Goal: Task Accomplishment & Management: Use online tool/utility

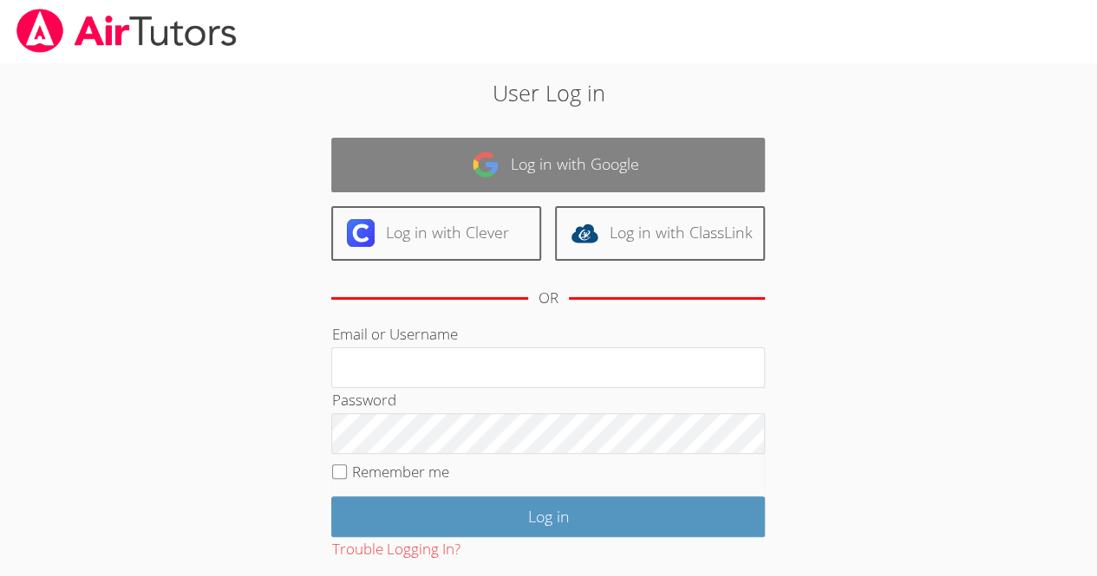
click at [647, 146] on link "Log in with Google" at bounding box center [547, 165] width 433 height 55
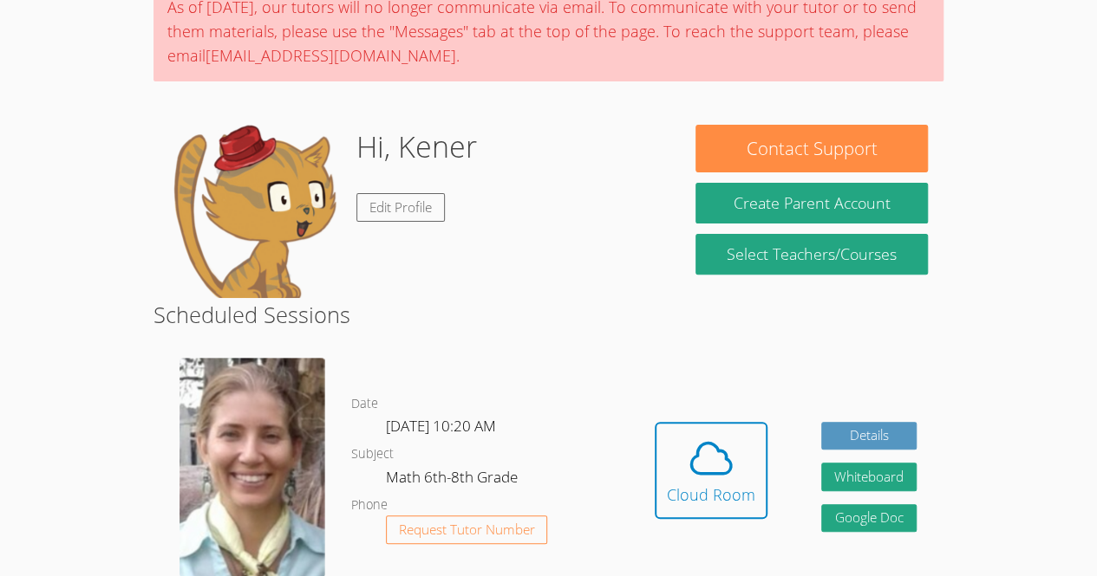
click at [695, 406] on div "Hidden Cloud Room Details Whiteboard Hidden Google Doc" at bounding box center [786, 483] width 316 height 277
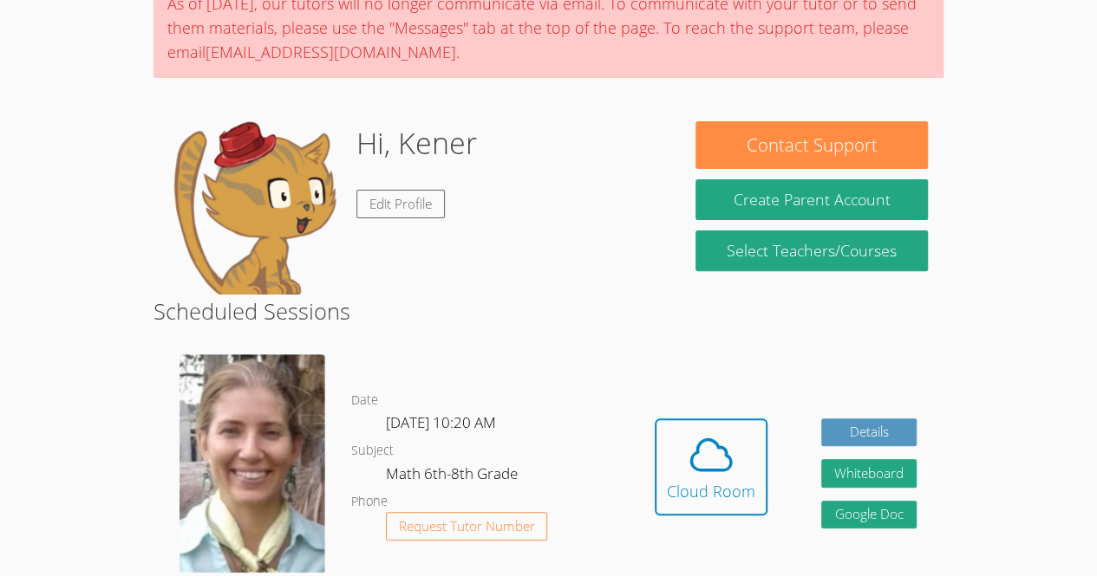
click at [527, 232] on div "Hi, Kener Edit Profile" at bounding box center [416, 207] width 495 height 173
click at [676, 458] on span at bounding box center [711, 455] width 88 height 49
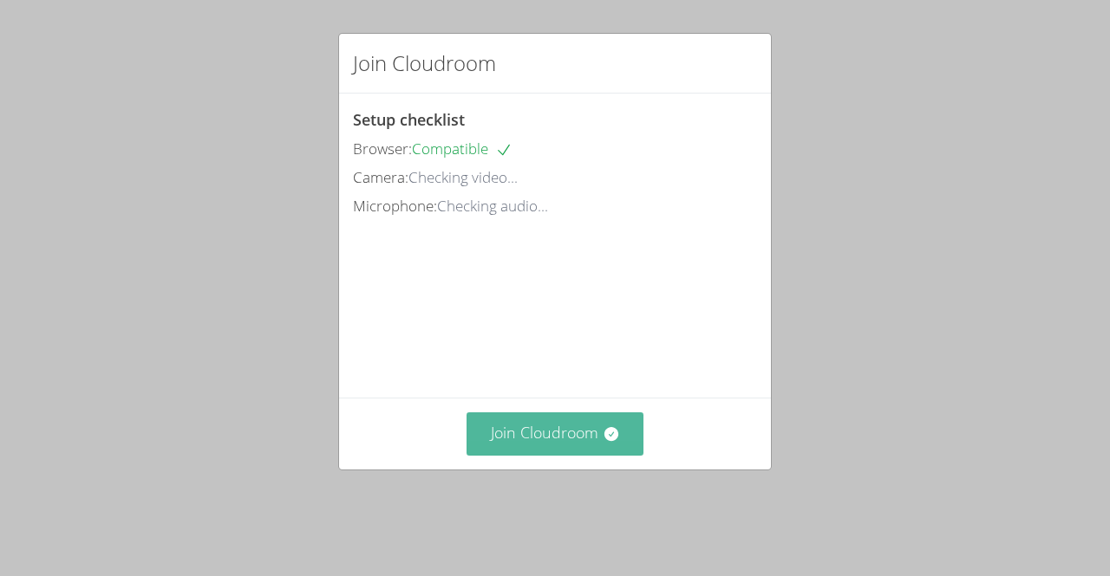
click at [563, 455] on button "Join Cloudroom" at bounding box center [555, 434] width 178 height 42
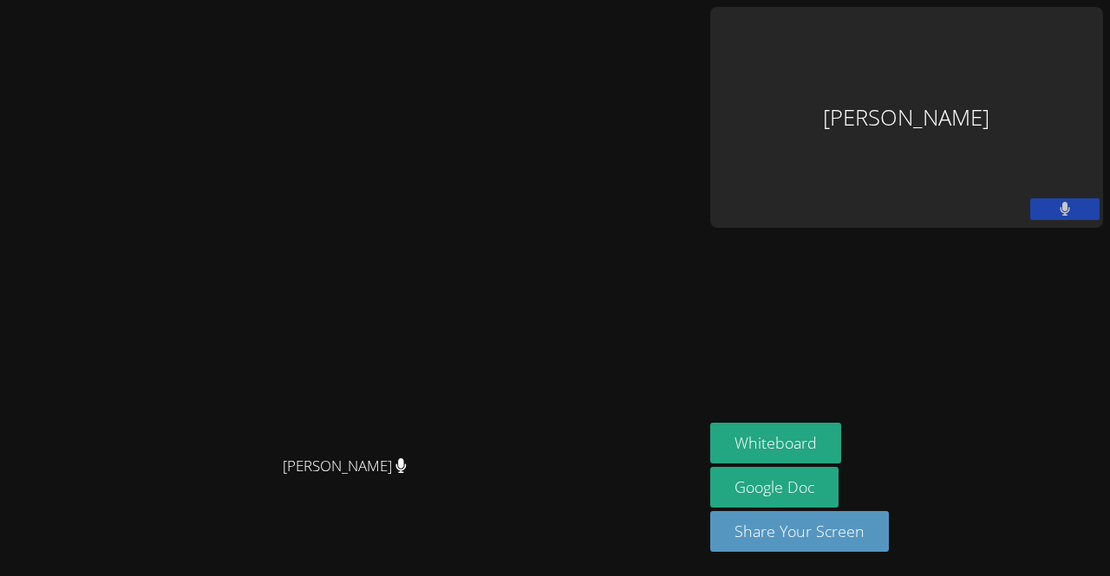
click at [380, 257] on video at bounding box center [351, 253] width 260 height 387
click at [389, 296] on video at bounding box center [351, 253] width 260 height 387
click at [1100, 124] on div "Diana Andrade Diana Andrade Kener Rubio Hernandez Whiteboard Google Doc Share Y…" at bounding box center [555, 288] width 1110 height 576
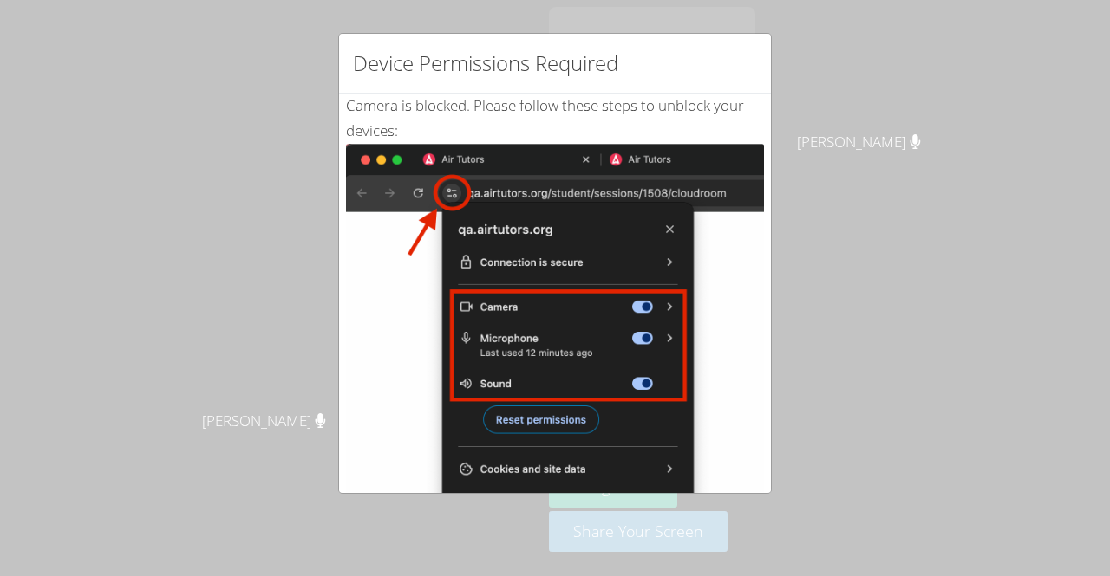
click at [153, 173] on div "Device Permissions Required Camera is blocked . Please follow these steps to un…" at bounding box center [555, 288] width 1110 height 576
click at [905, 290] on div "Device Permissions Required Camera is blocked . Please follow these steps to un…" at bounding box center [555, 288] width 1110 height 576
click at [898, 305] on div "Device Permissions Required Camera is blocked . Please follow these steps to un…" at bounding box center [555, 288] width 1110 height 576
click at [902, 290] on div "Device Permissions Required Camera is blocked . Please follow these steps to un…" at bounding box center [555, 288] width 1110 height 576
click at [874, 290] on div "Device Permissions Required Camera is blocked . Please follow these steps to un…" at bounding box center [555, 288] width 1110 height 576
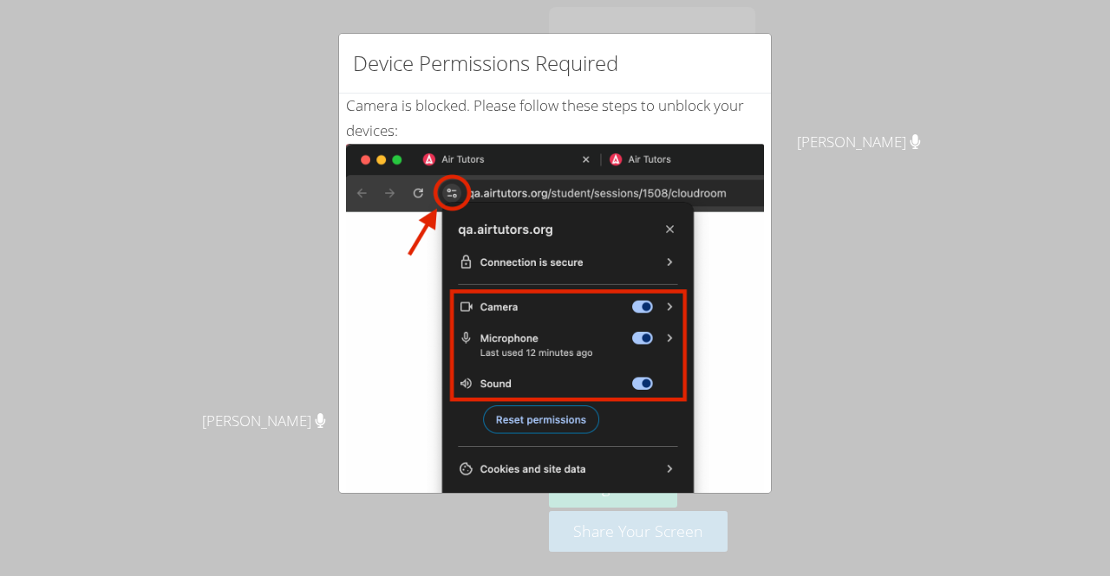
click at [876, 305] on div "Device Permissions Required Camera is blocked . Please follow these steps to un…" at bounding box center [555, 288] width 1110 height 576
click at [871, 279] on div "Device Permissions Required Camera is blocked . Please follow these steps to un…" at bounding box center [555, 288] width 1110 height 576
click at [876, 374] on div "Device Permissions Required Camera is blocked . Please follow these steps to un…" at bounding box center [555, 288] width 1110 height 576
click at [882, 410] on div "Device Permissions Required Camera is blocked . Please follow these steps to un…" at bounding box center [555, 288] width 1110 height 576
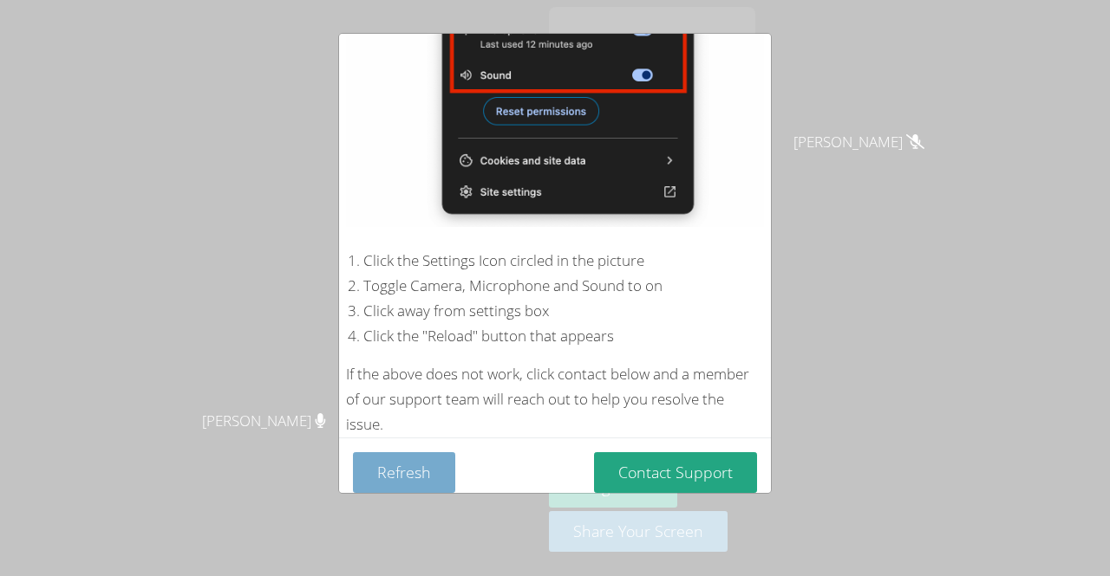
click at [404, 460] on button "Refresh" at bounding box center [404, 473] width 102 height 41
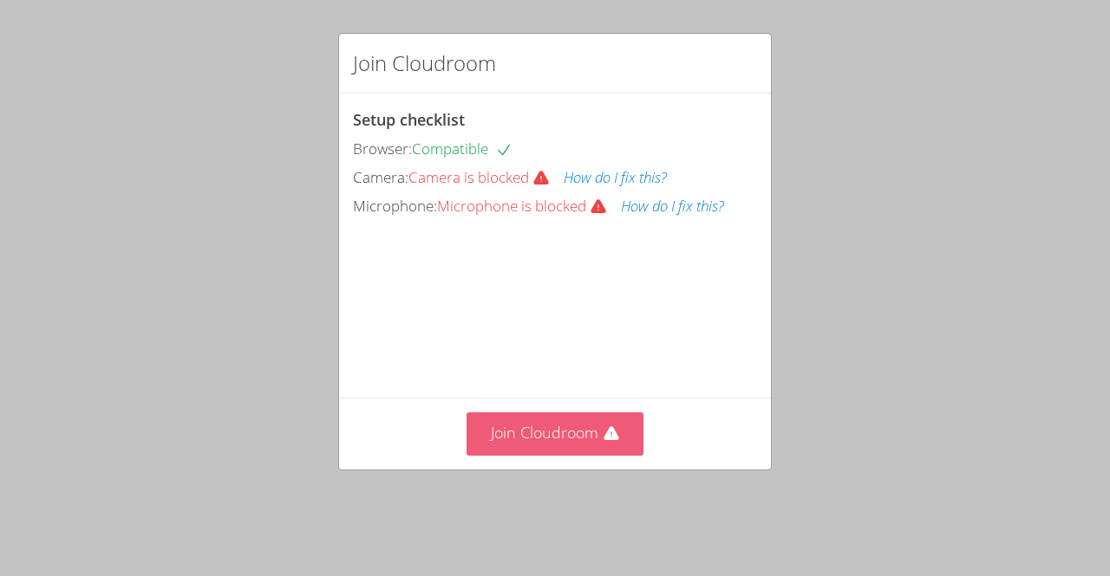
click at [568, 455] on button "Join Cloudroom" at bounding box center [555, 434] width 178 height 42
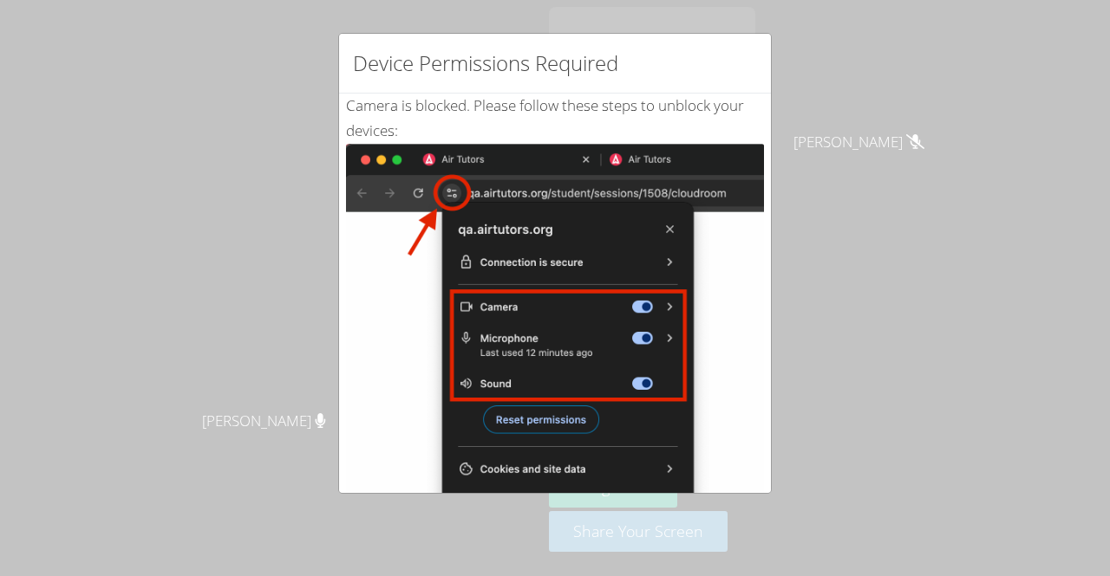
click at [890, 241] on div "Device Permissions Required Camera is blocked . Please follow these steps to un…" at bounding box center [555, 288] width 1110 height 576
click at [902, 272] on div "Device Permissions Required Camera is blocked . Please follow these steps to un…" at bounding box center [555, 288] width 1110 height 576
click at [904, 258] on div "Device Permissions Required Camera is blocked . Please follow these steps to un…" at bounding box center [555, 288] width 1110 height 576
click at [889, 244] on div "Device Permissions Required Camera is blocked . Please follow these steps to un…" at bounding box center [555, 288] width 1110 height 576
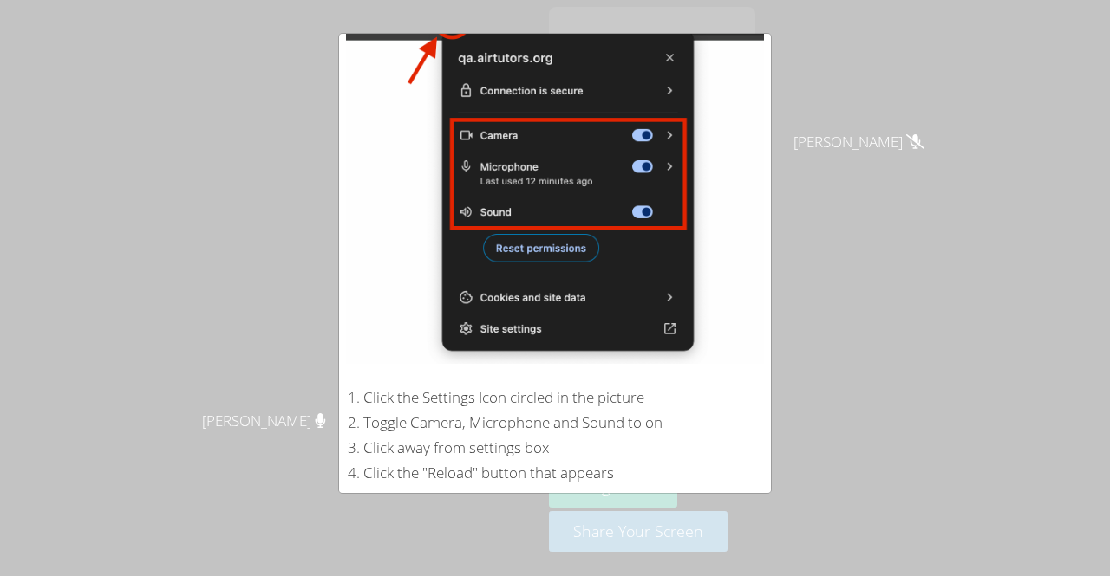
scroll to position [309, 0]
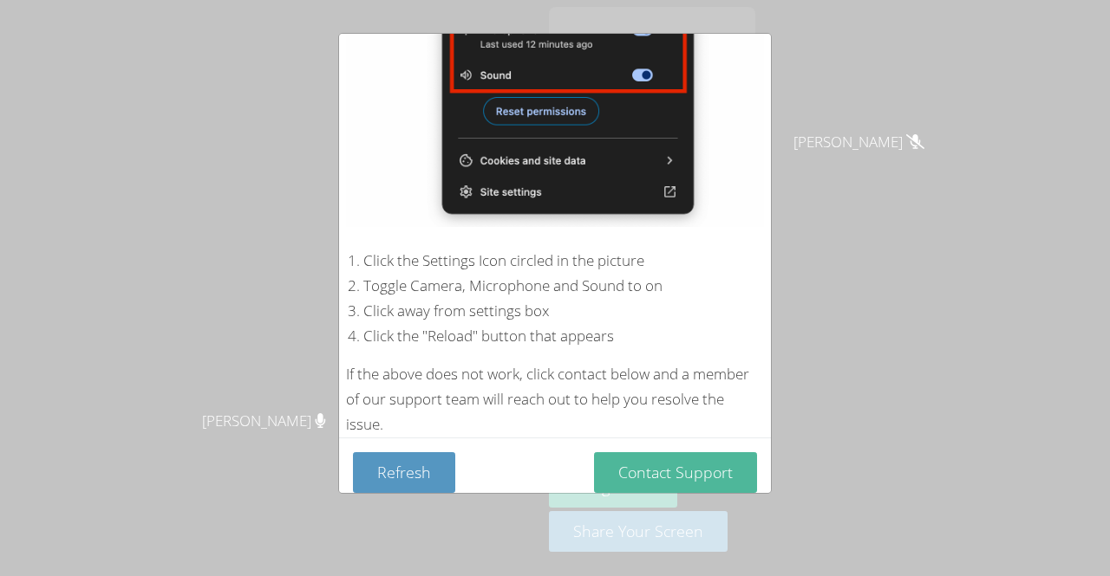
click at [687, 454] on button "Contact Support" at bounding box center [675, 473] width 163 height 41
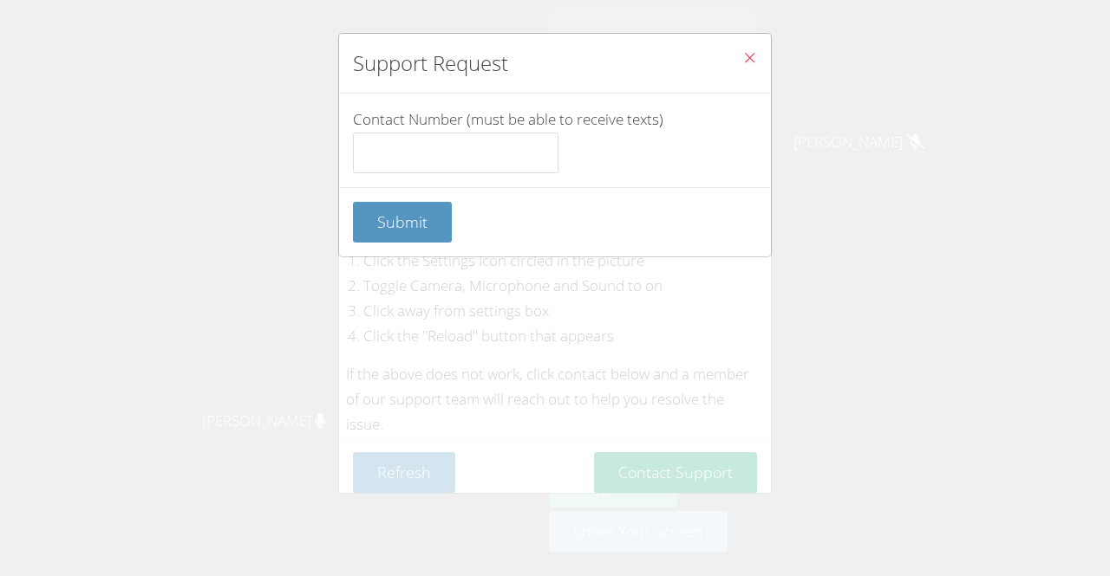
click at [751, 56] on button "Close" at bounding box center [749, 60] width 42 height 53
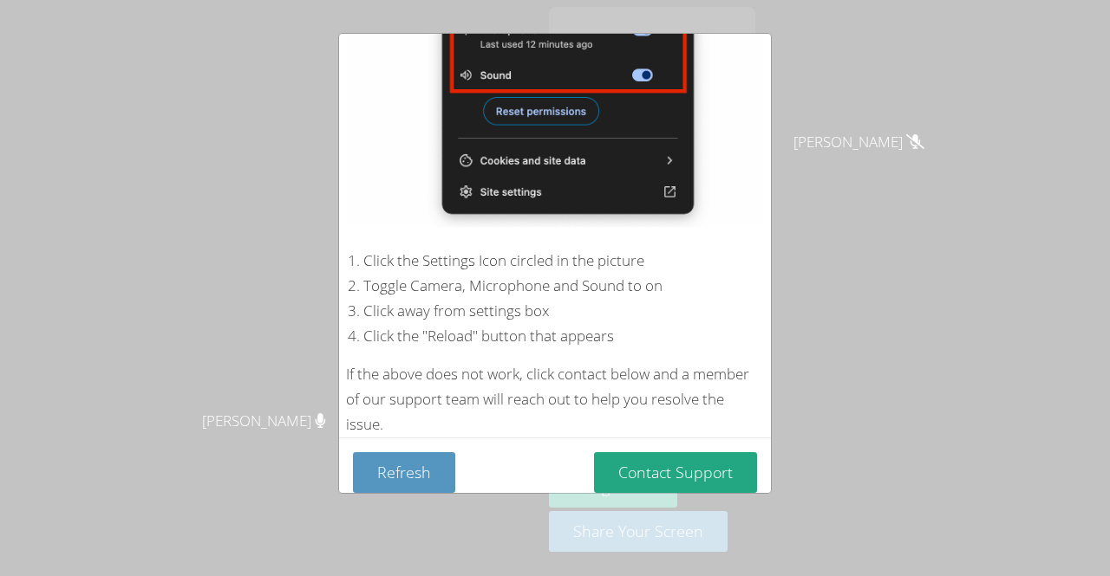
scroll to position [0, 0]
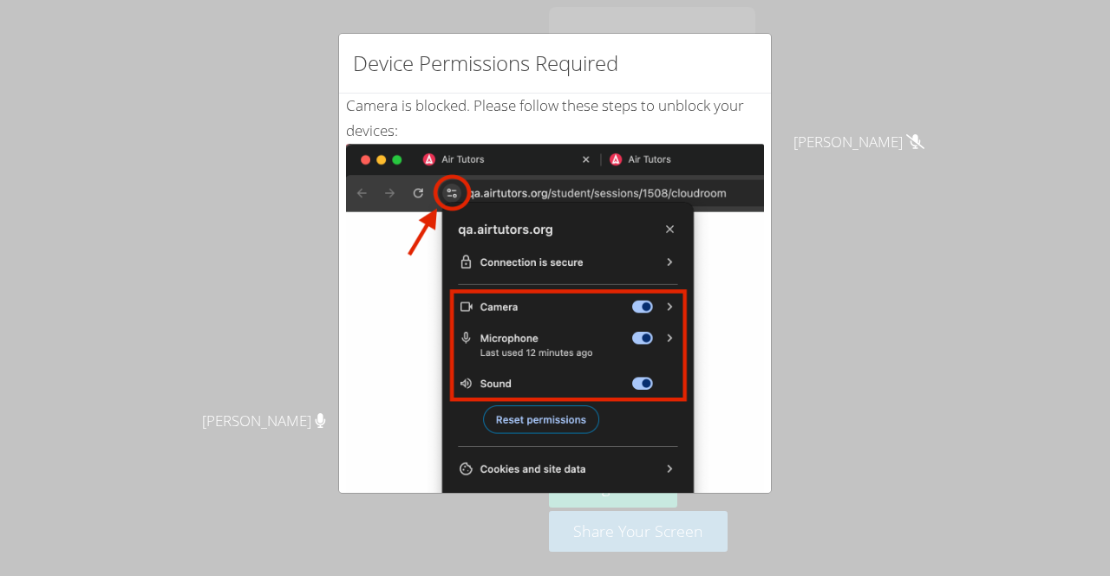
click at [815, 100] on div "Device Permissions Required Camera is blocked . Please follow these steps to un…" at bounding box center [555, 288] width 1110 height 576
click at [823, 129] on div "Device Permissions Required Camera is blocked . Please follow these steps to un…" at bounding box center [555, 288] width 1110 height 576
click at [824, 137] on div "Device Permissions Required Camera is blocked . Please follow these steps to un…" at bounding box center [555, 288] width 1110 height 576
click at [798, 153] on div "Device Permissions Required Camera is blocked . Please follow these steps to un…" at bounding box center [555, 288] width 1110 height 576
click at [719, 124] on div "Camera is blocked . Please follow these steps to unblock your devices: Click th…" at bounding box center [555, 420] width 418 height 653
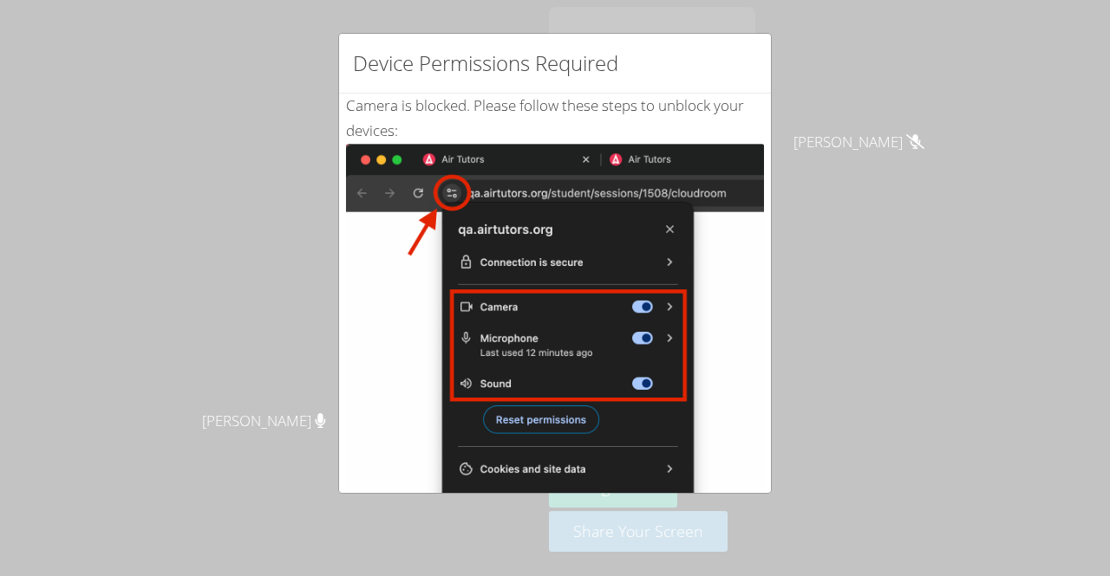
click at [404, 212] on img at bounding box center [555, 340] width 418 height 392
click at [264, 378] on div "Device Permissions Required Camera is blocked . Please follow these steps to un…" at bounding box center [555, 288] width 1110 height 576
click at [872, 244] on div "Device Permissions Required Camera is blocked . Please follow these steps to un…" at bounding box center [555, 288] width 1110 height 576
click at [135, 265] on div "Device Permissions Required Camera is blocked . Please follow these steps to un…" at bounding box center [555, 288] width 1110 height 576
click at [885, 285] on div "Device Permissions Required Camera is blocked . Please follow these steps to un…" at bounding box center [555, 288] width 1110 height 576
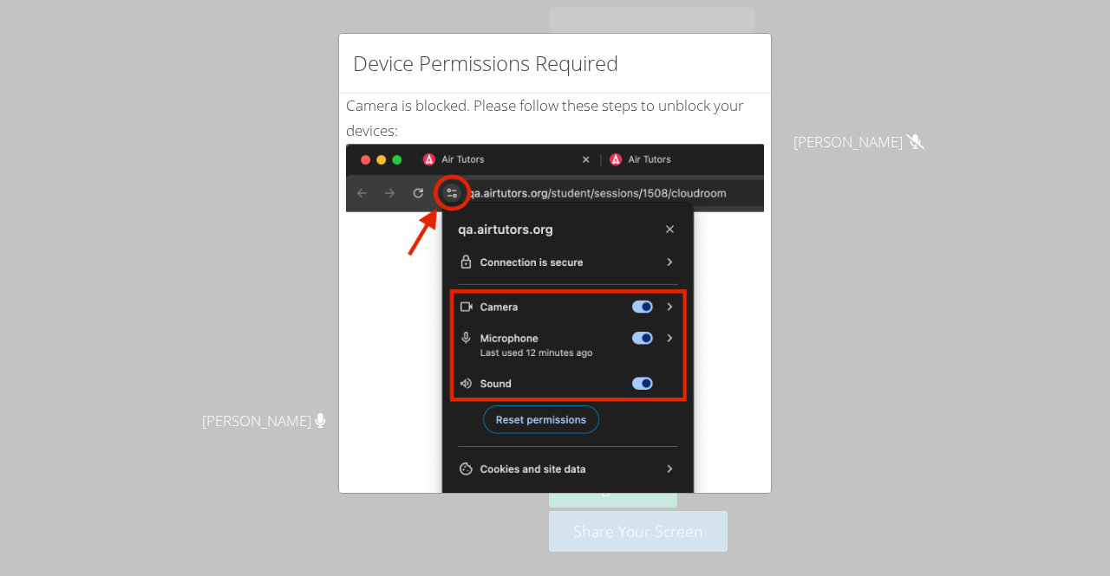
click at [127, 264] on div "Device Permissions Required Camera is blocked . Please follow these steps to un…" at bounding box center [555, 288] width 1110 height 576
click at [544, 394] on img at bounding box center [555, 340] width 418 height 392
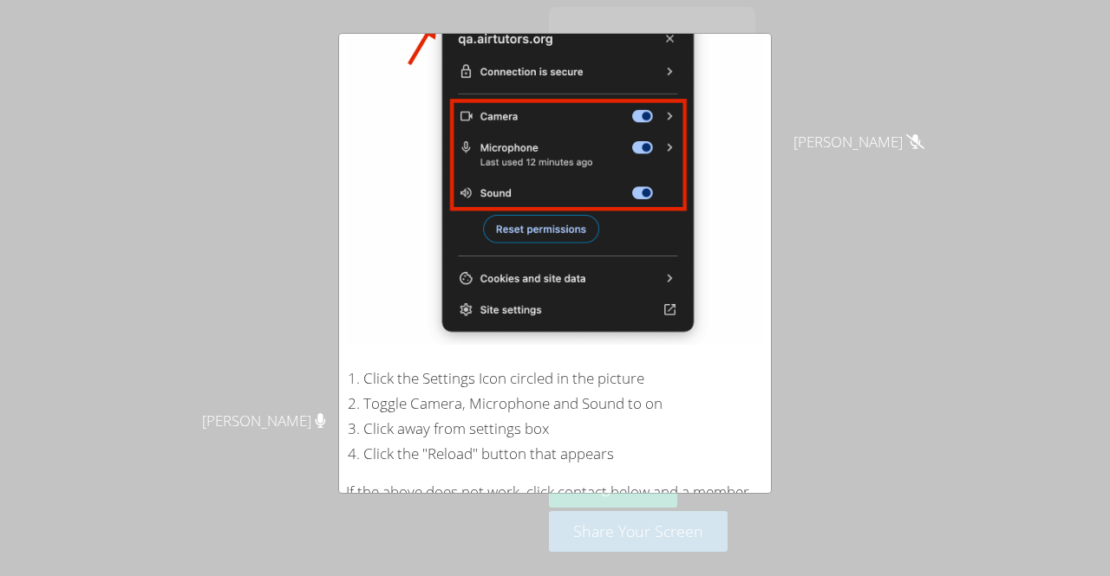
scroll to position [309, 0]
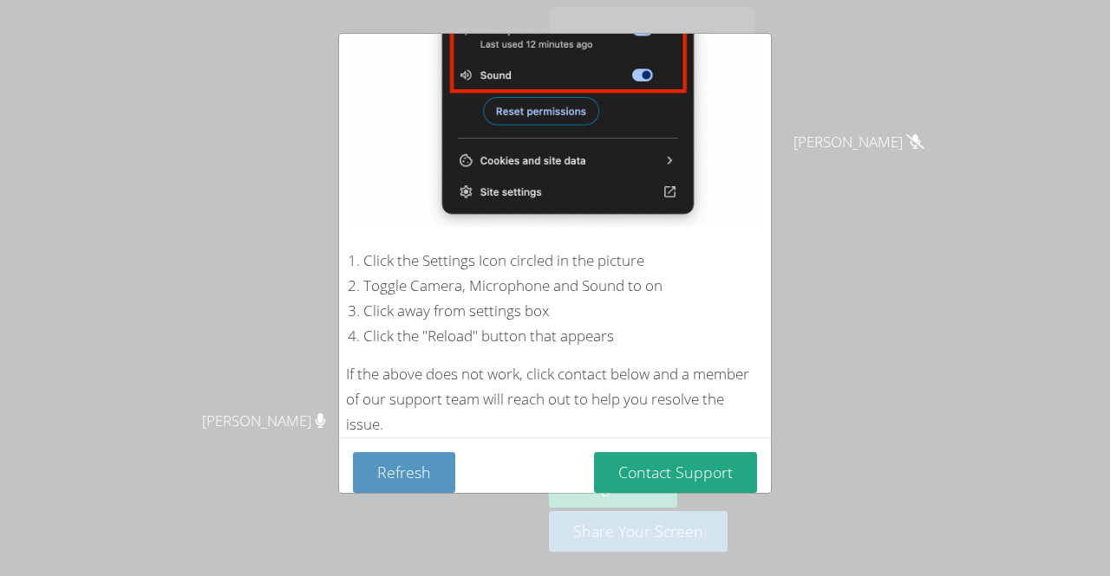
click at [532, 362] on div "If the above does not work, click contact below and a member of our support tea…" at bounding box center [555, 399] width 418 height 75
click at [547, 453] on div "Refresh Contact Support" at bounding box center [555, 473] width 404 height 41
click at [875, 303] on div "Device Permissions Required Camera is blocked . Please follow these steps to un…" at bounding box center [555, 288] width 1110 height 576
click at [407, 453] on button "Refresh" at bounding box center [404, 473] width 102 height 41
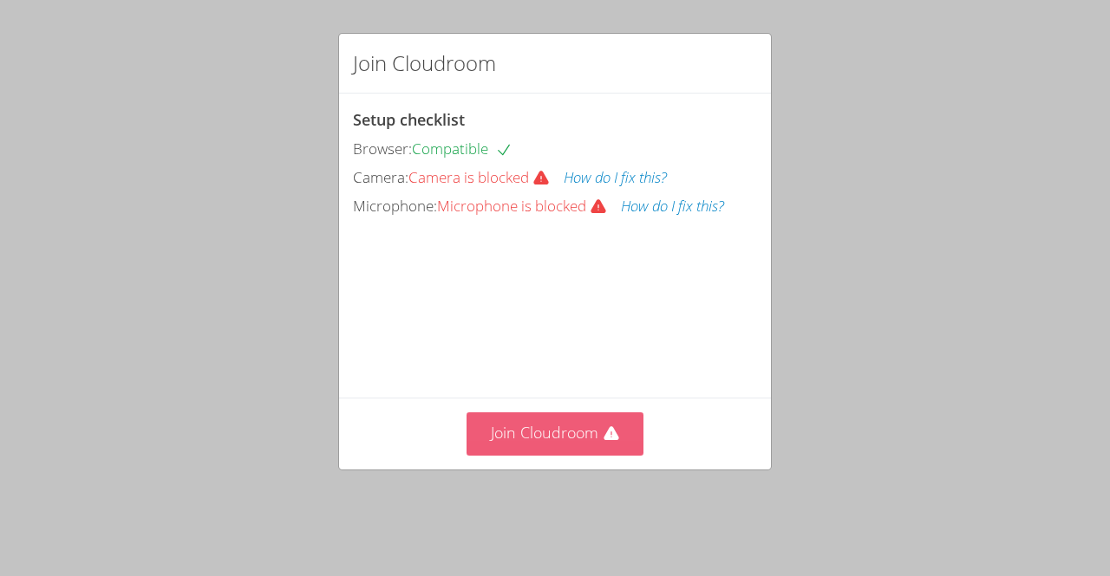
click at [593, 455] on button "Join Cloudroom" at bounding box center [555, 434] width 178 height 42
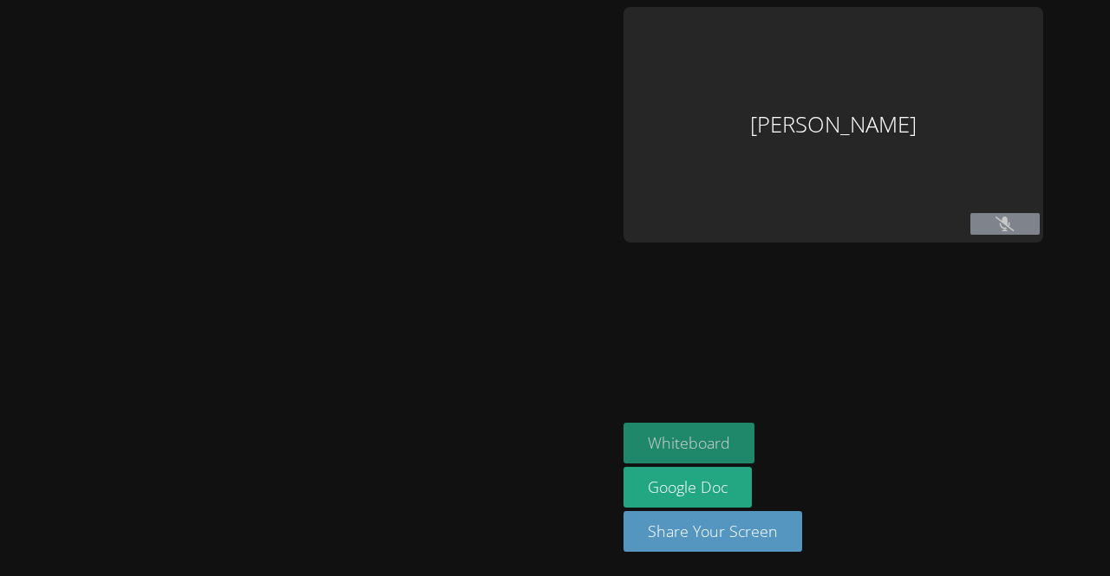
click at [627, 454] on button "Whiteboard" at bounding box center [688, 443] width 131 height 41
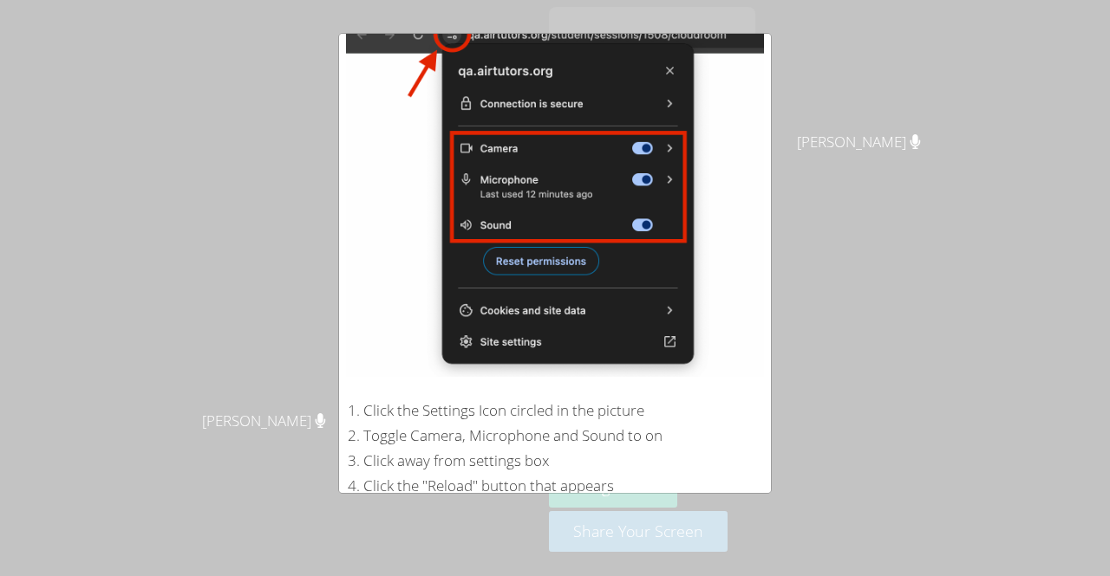
scroll to position [309, 0]
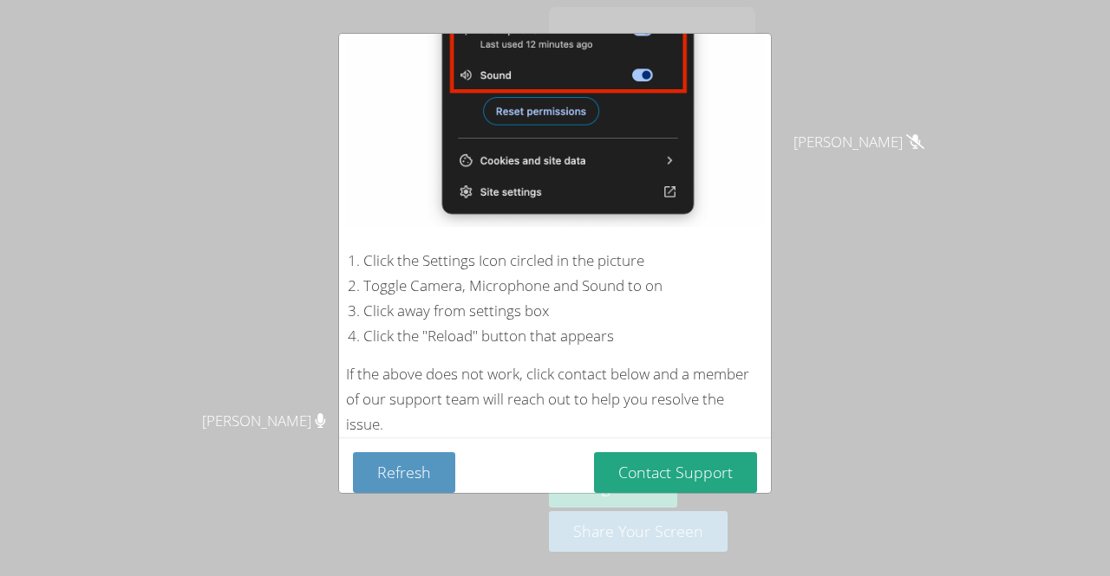
click at [872, 160] on div "Device Permissions Required Camera is blocked . Please follow these steps to un…" at bounding box center [555, 288] width 1110 height 576
click at [551, 101] on img at bounding box center [555, 31] width 418 height 392
click at [400, 466] on button "Refresh" at bounding box center [404, 473] width 102 height 41
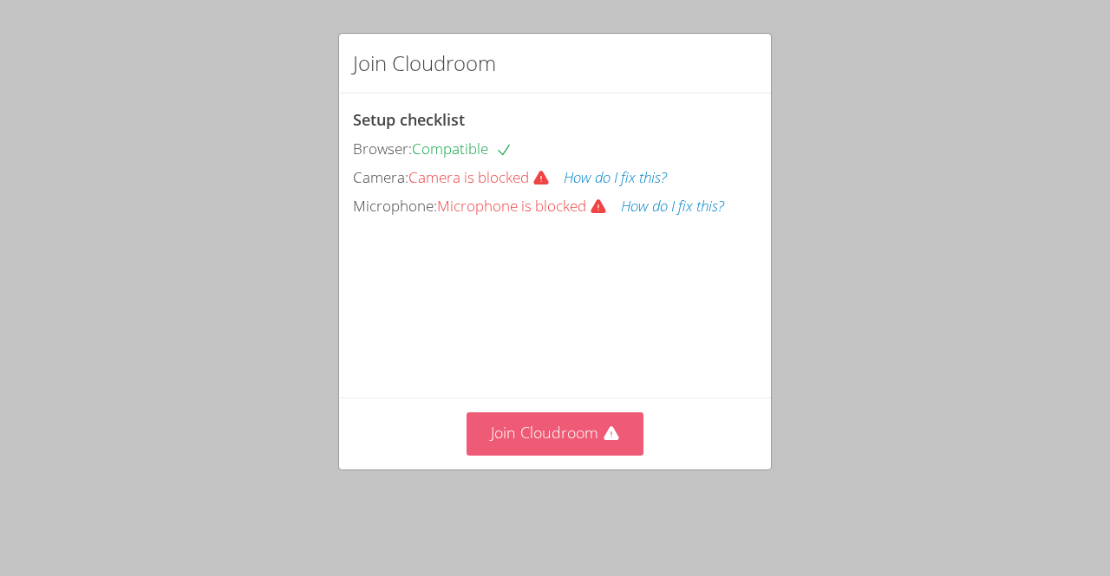
drag, startPoint x: 546, startPoint y: 450, endPoint x: 491, endPoint y: 452, distance: 55.5
click at [491, 452] on button "Join Cloudroom" at bounding box center [555, 434] width 178 height 42
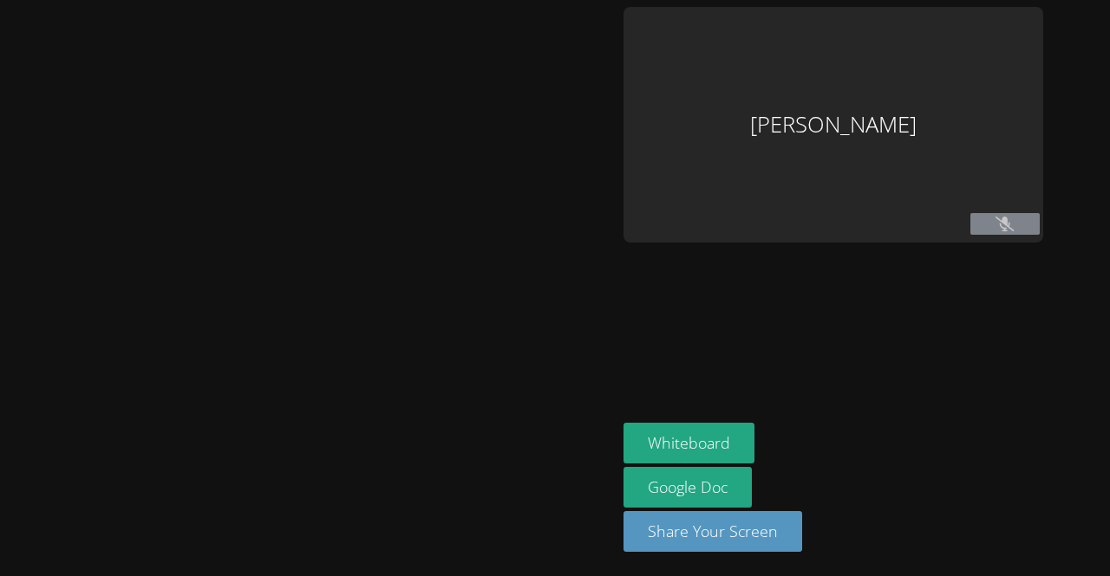
click at [616, 297] on aside "Kener Rubio Hernandez Whiteboard Google Doc Share Your Screen" at bounding box center [832, 288] width 433 height 576
click at [451, 296] on div at bounding box center [308, 288] width 602 height 563
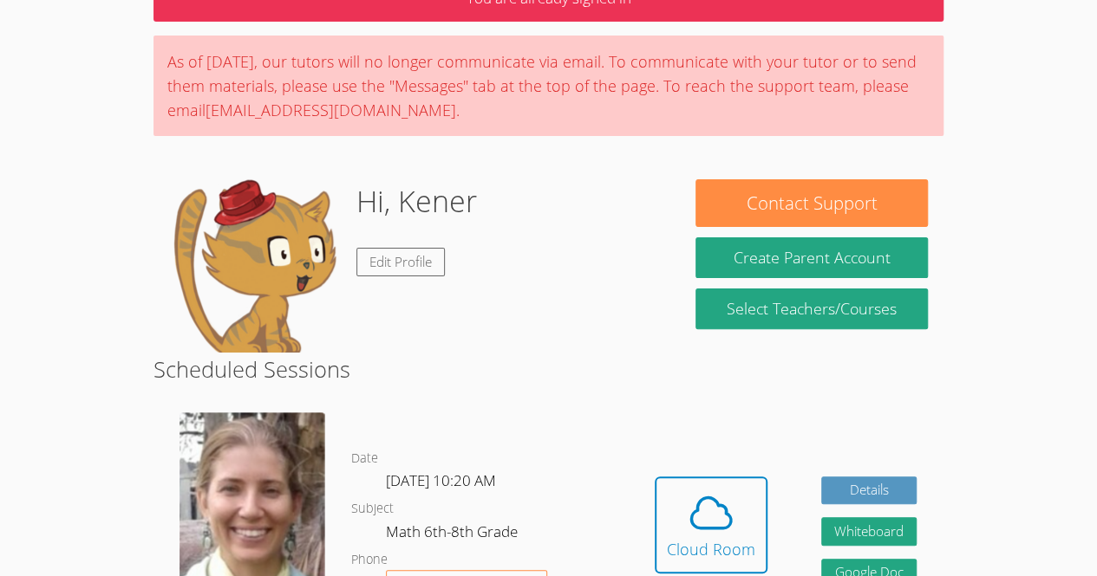
scroll to position [102, 0]
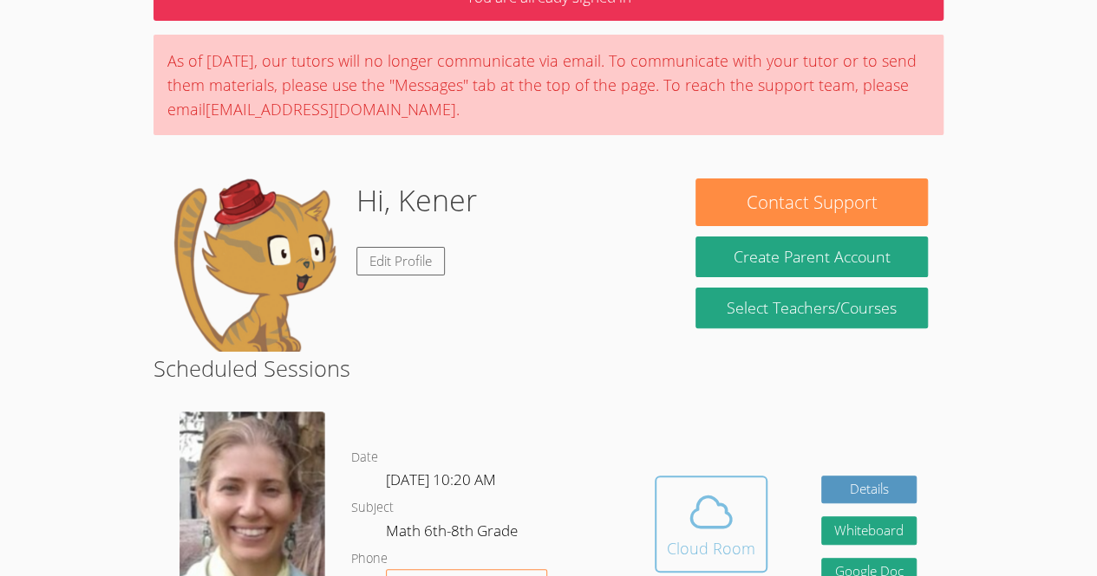
click at [739, 539] on div "Cloud Room" at bounding box center [711, 549] width 88 height 24
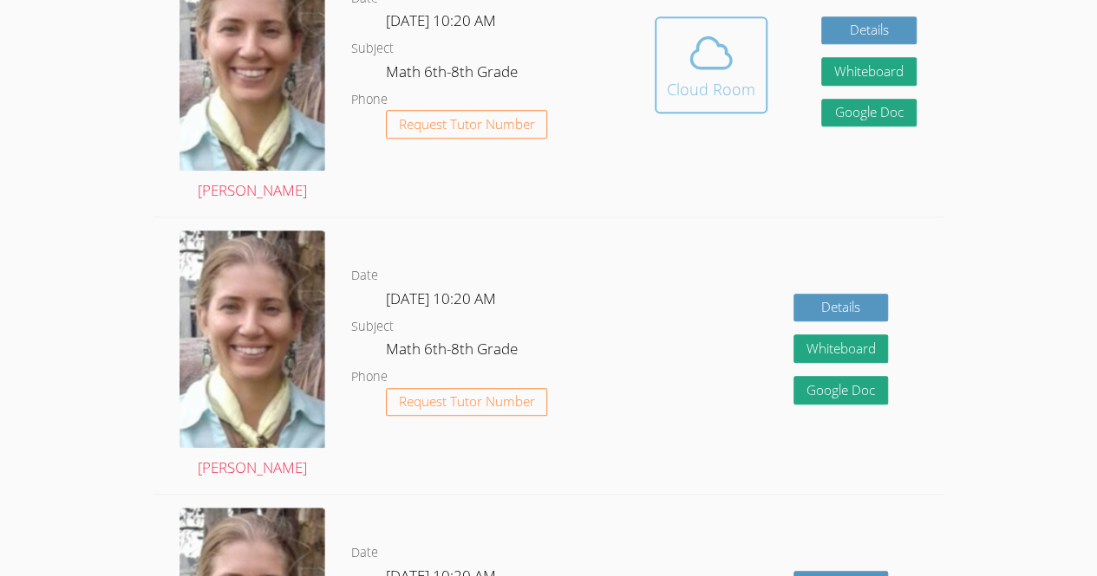
scroll to position [560, 0]
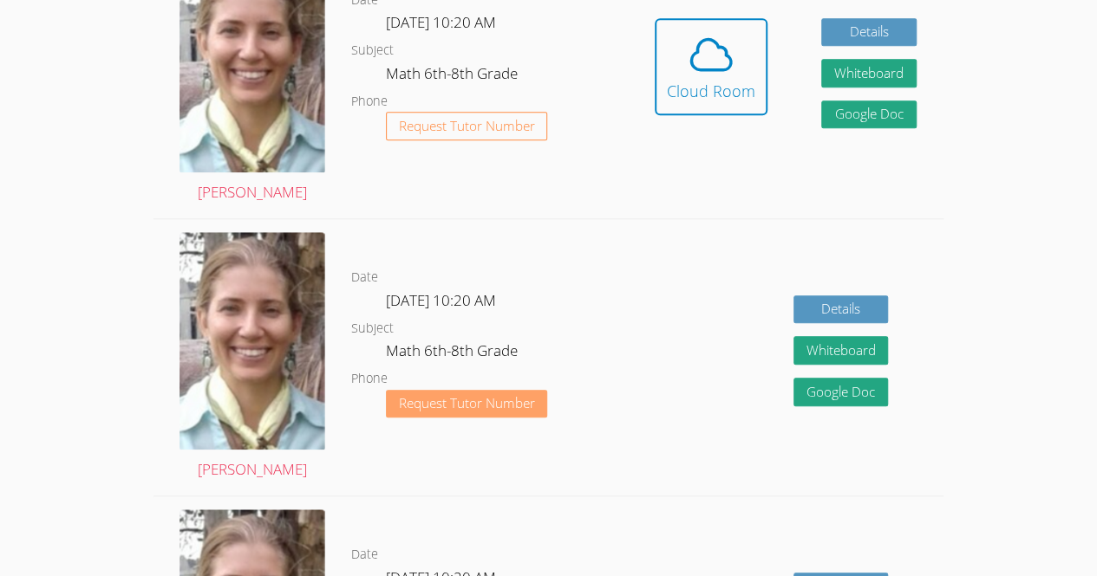
click at [414, 409] on span "Request Tutor Number" at bounding box center [467, 403] width 136 height 13
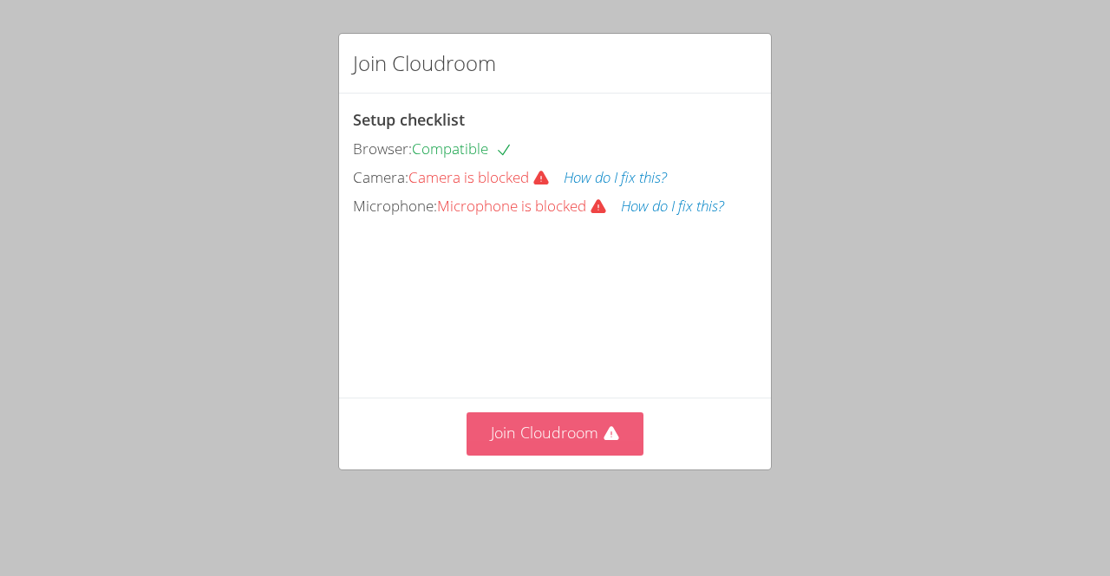
click at [567, 455] on button "Join Cloudroom" at bounding box center [555, 434] width 178 height 42
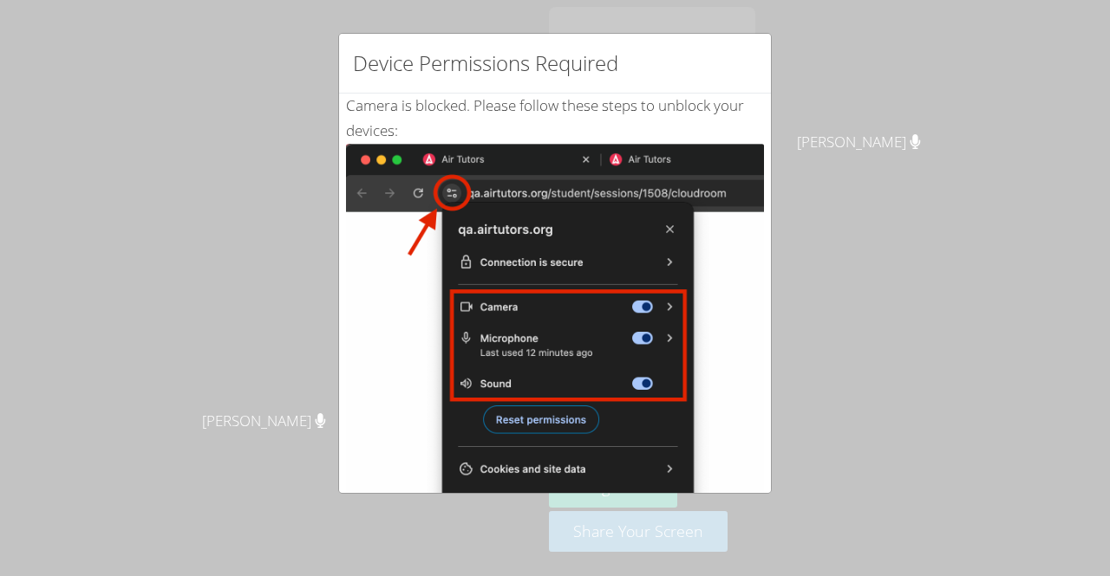
click at [1106, 271] on div "Device Permissions Required Camera is blocked . Please follow these steps to un…" at bounding box center [555, 288] width 1110 height 576
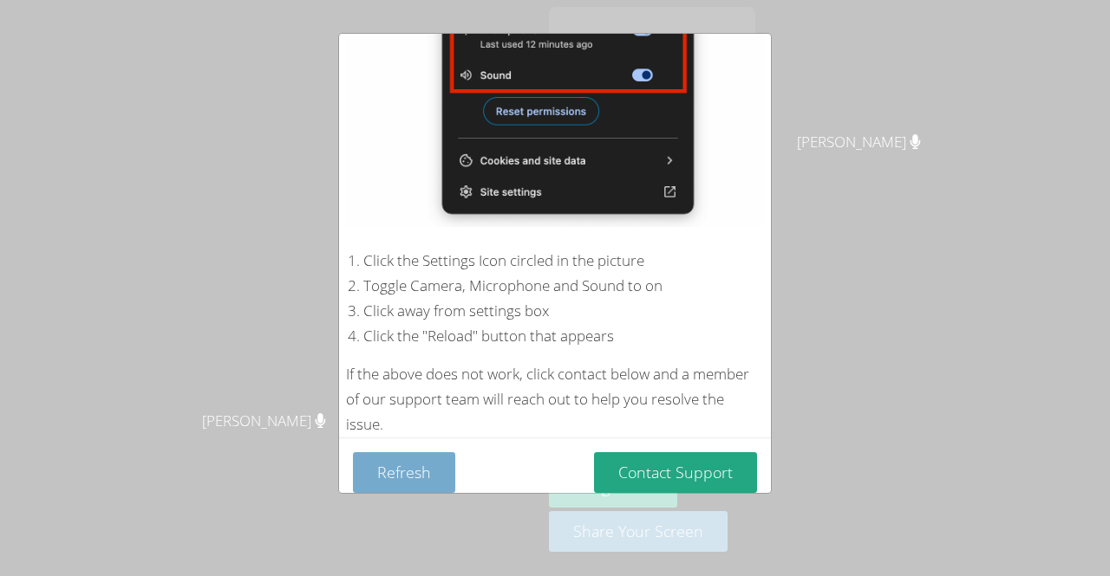
click at [388, 475] on button "Refresh" at bounding box center [404, 473] width 102 height 41
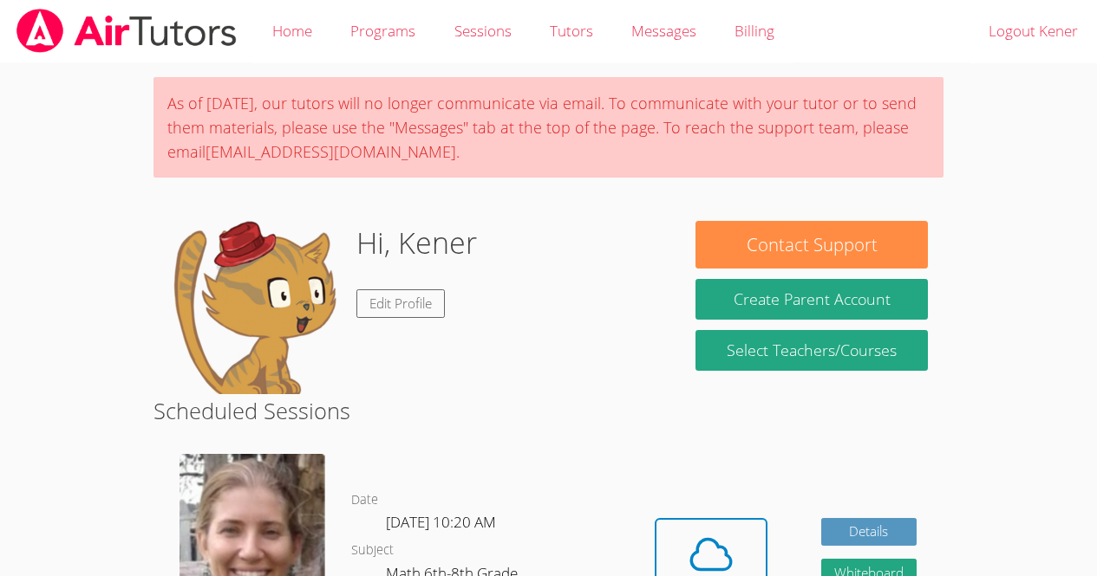
scroll to position [500, 0]
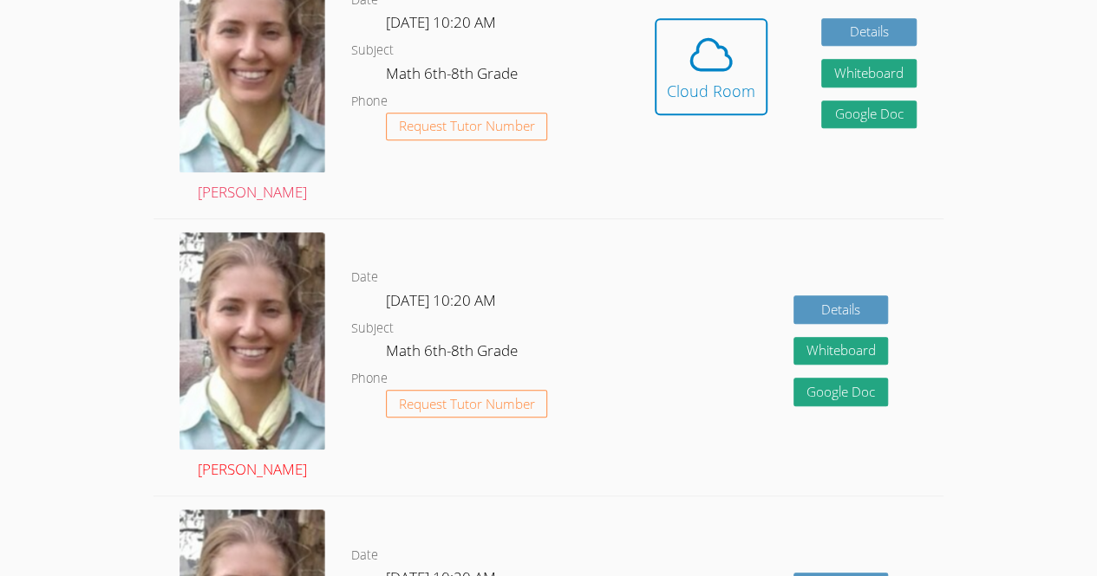
click at [238, 403] on img at bounding box center [252, 341] width 146 height 218
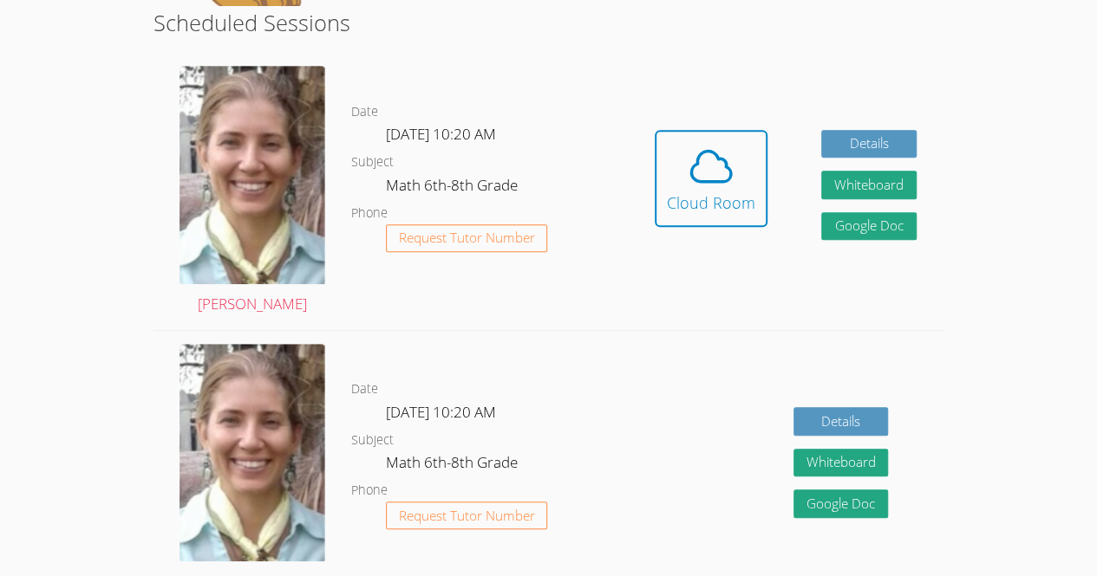
scroll to position [387, 0]
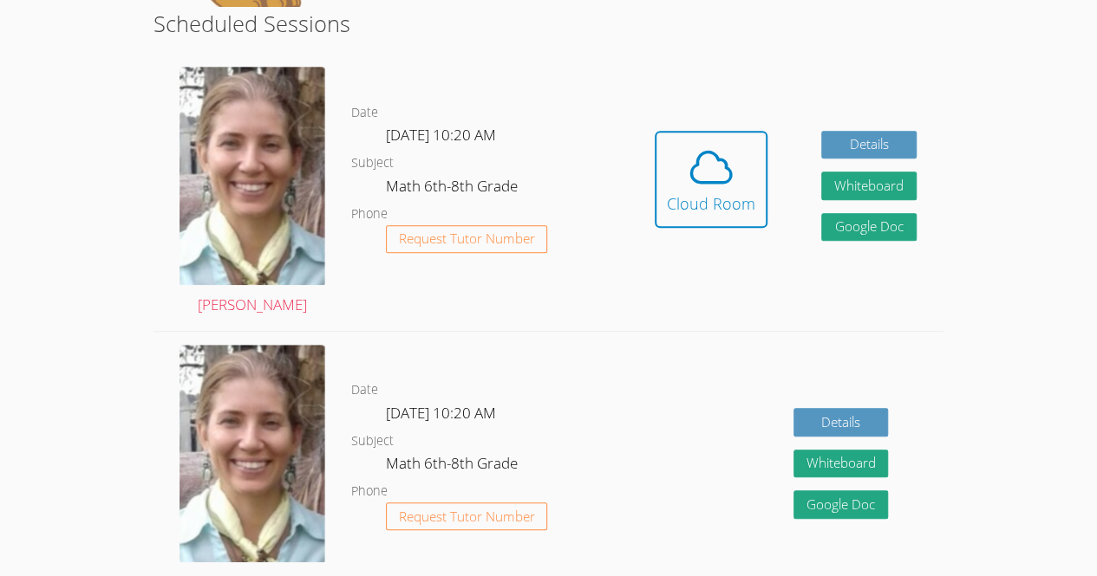
click at [581, 397] on dl "Date [DATE] 10:20 AM Subject Math 6th-8th Grade Phone Request Tutor Number" at bounding box center [489, 470] width 277 height 180
click at [790, 191] on div "Hidden Cloud Room Details Whiteboard Hidden Google Doc" at bounding box center [786, 192] width 316 height 277
click at [730, 186] on icon at bounding box center [711, 167] width 49 height 49
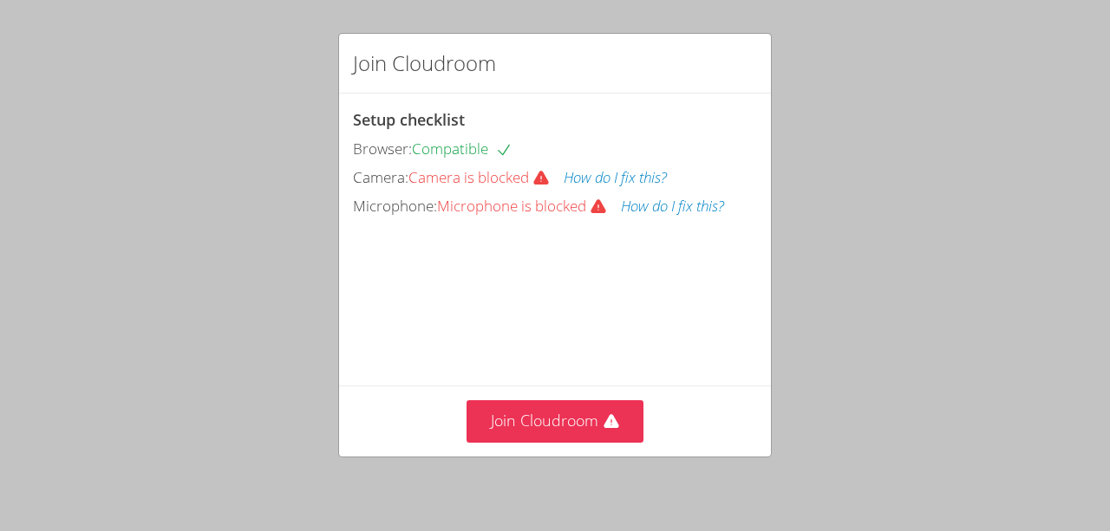
drag, startPoint x: 993, startPoint y: 283, endPoint x: 993, endPoint y: 238, distance: 45.1
click at [993, 238] on div "Join Cloudroom Setup checklist Browser: Compatible Camera: Camera is blocked Ho…" at bounding box center [555, 265] width 1110 height 531
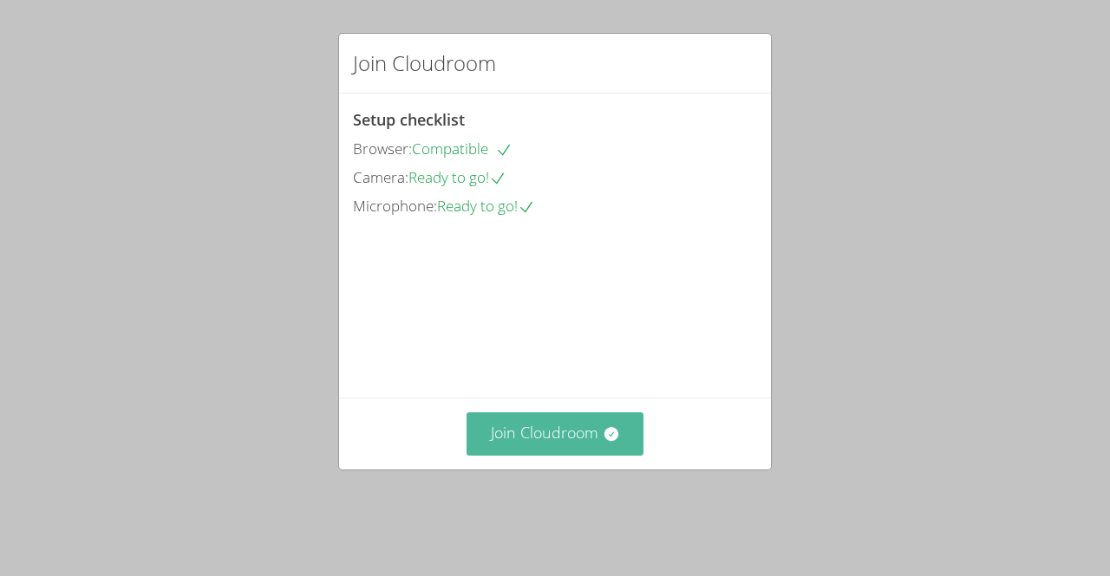
click at [567, 455] on button "Join Cloudroom" at bounding box center [555, 434] width 178 height 42
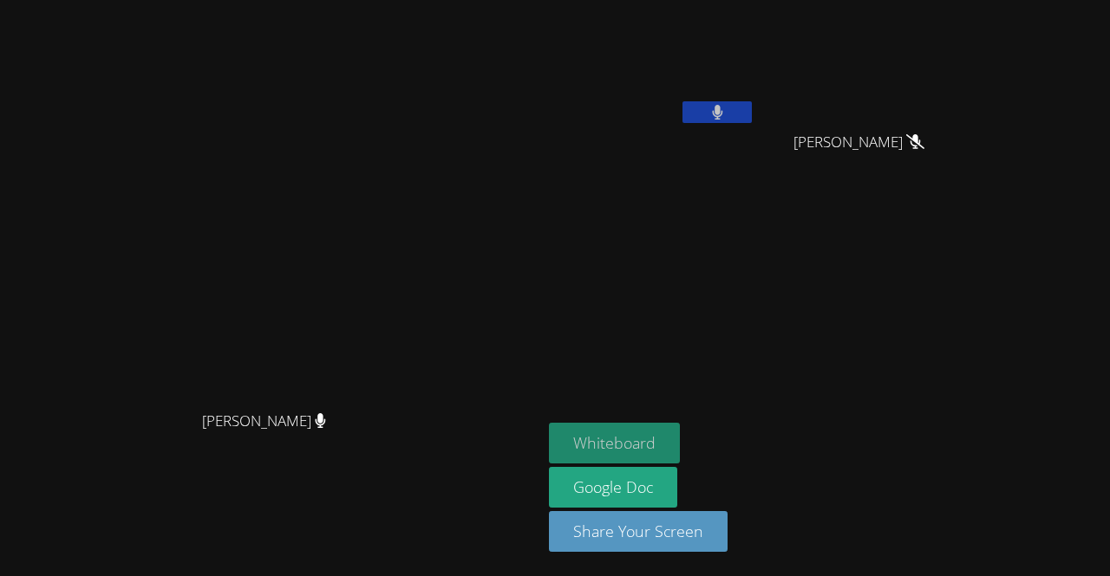
click at [680, 433] on button "Whiteboard" at bounding box center [614, 443] width 131 height 41
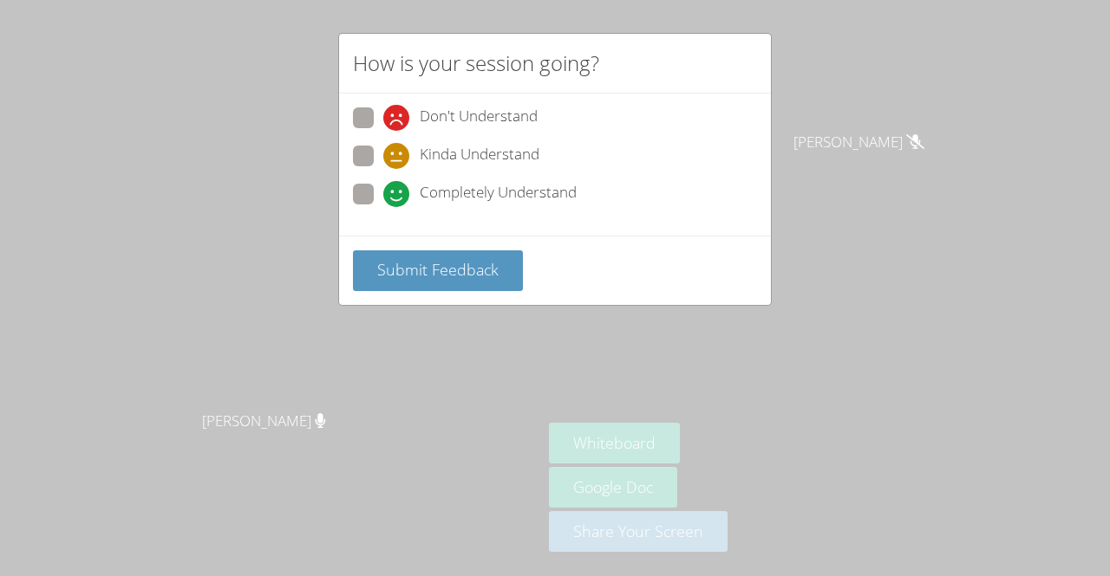
click at [383, 207] on span at bounding box center [383, 207] width 0 height 0
click at [383, 193] on input "Completely Understand" at bounding box center [390, 191] width 15 height 15
radio input "true"
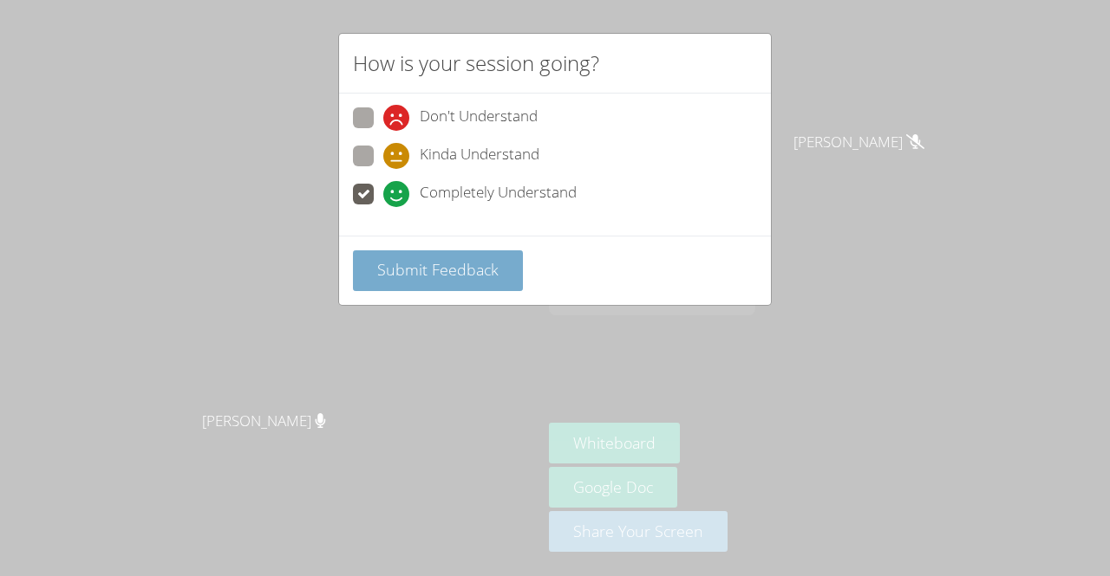
click at [394, 261] on span "Submit Feedback" at bounding box center [437, 269] width 121 height 21
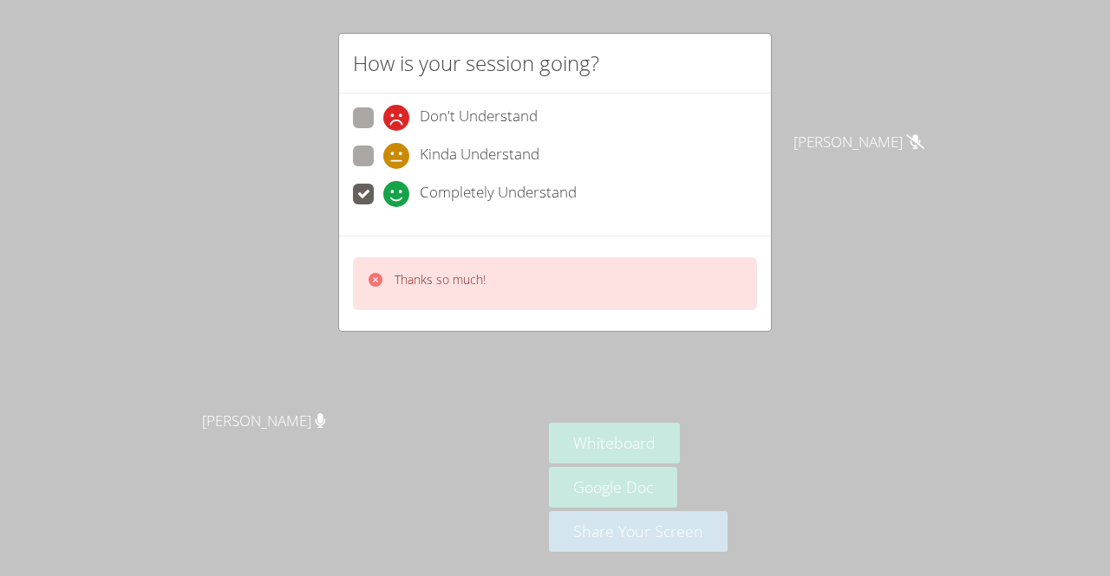
click at [823, 285] on div "How is your session going? Don't Understand Kinda Understand Completely Underst…" at bounding box center [555, 288] width 1110 height 576
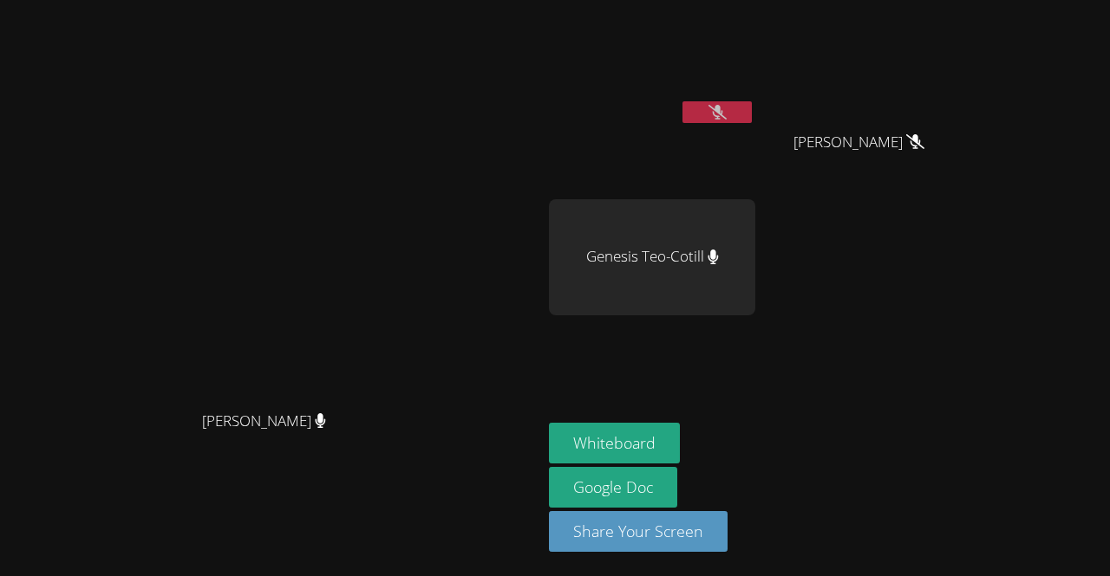
click at [401, 271] on video at bounding box center [271, 253] width 260 height 297
